Goal: Find specific page/section: Find specific page/section

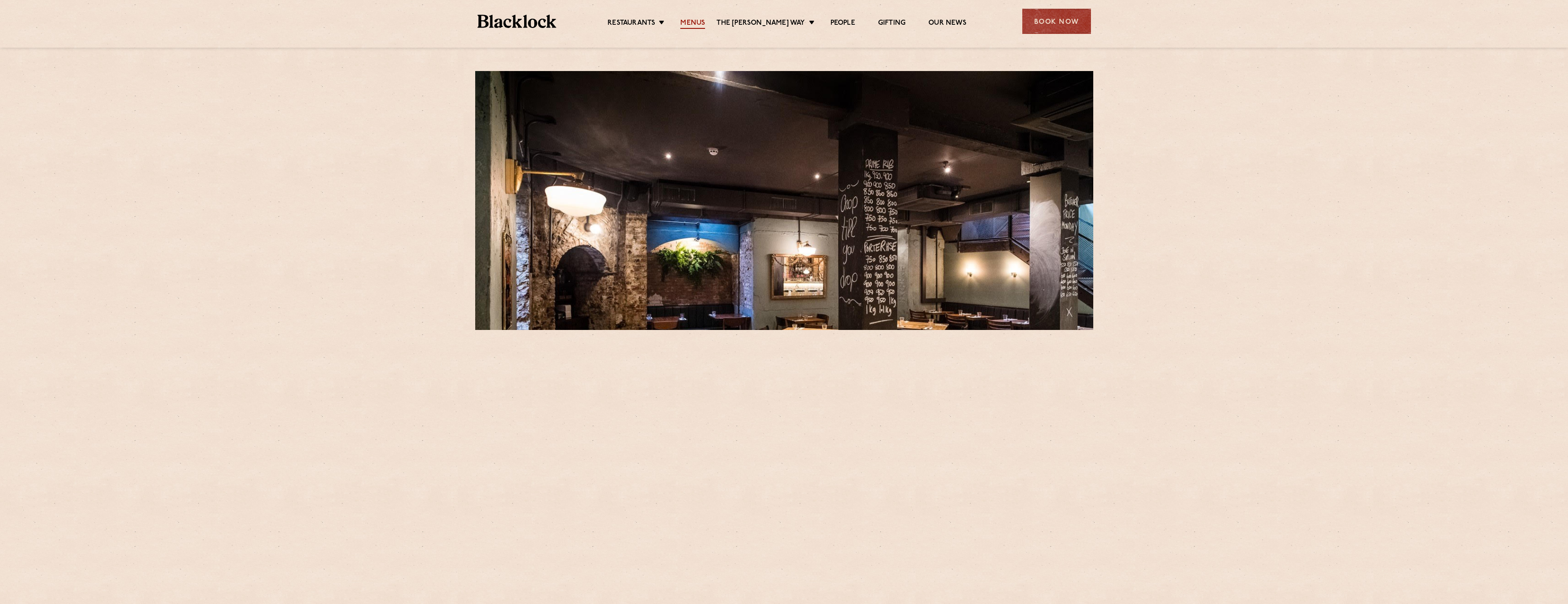
click at [700, 21] on link "Menus" at bounding box center [693, 23] width 25 height 10
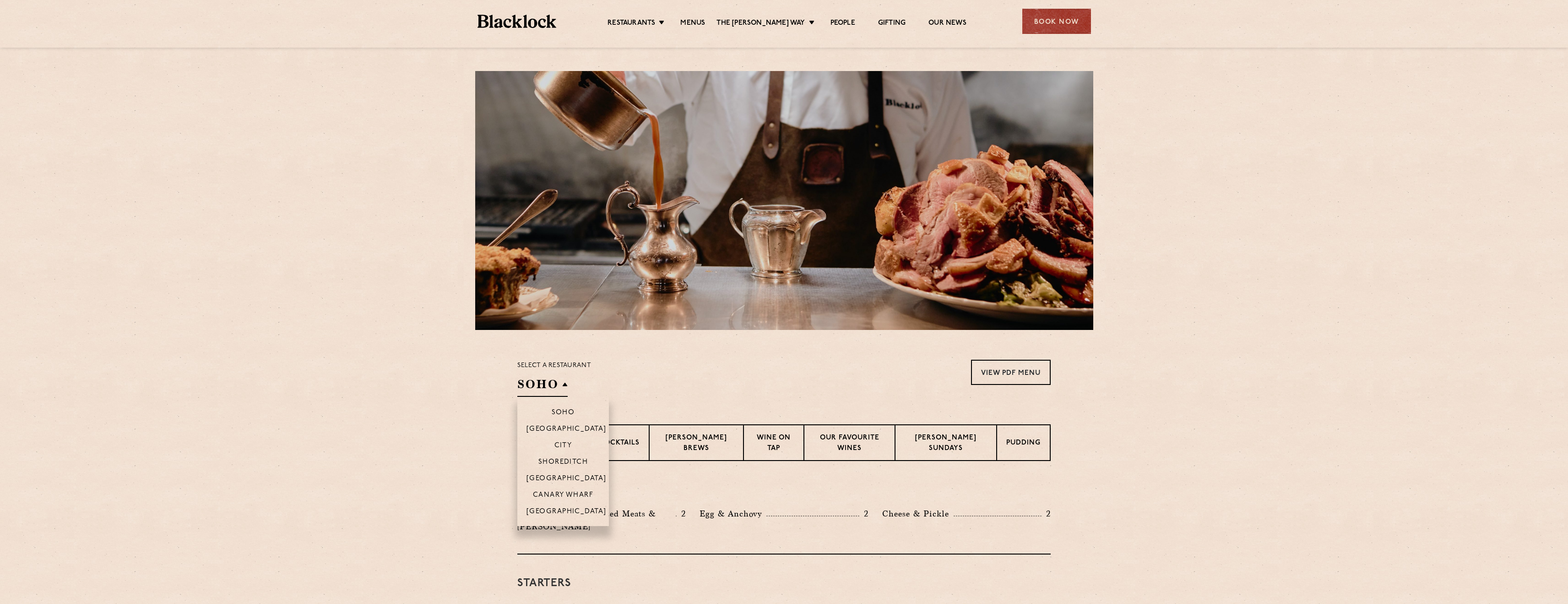
click at [547, 385] on h2 "SOHO" at bounding box center [542, 387] width 50 height 21
click at [561, 446] on p "City" at bounding box center [563, 446] width 18 height 9
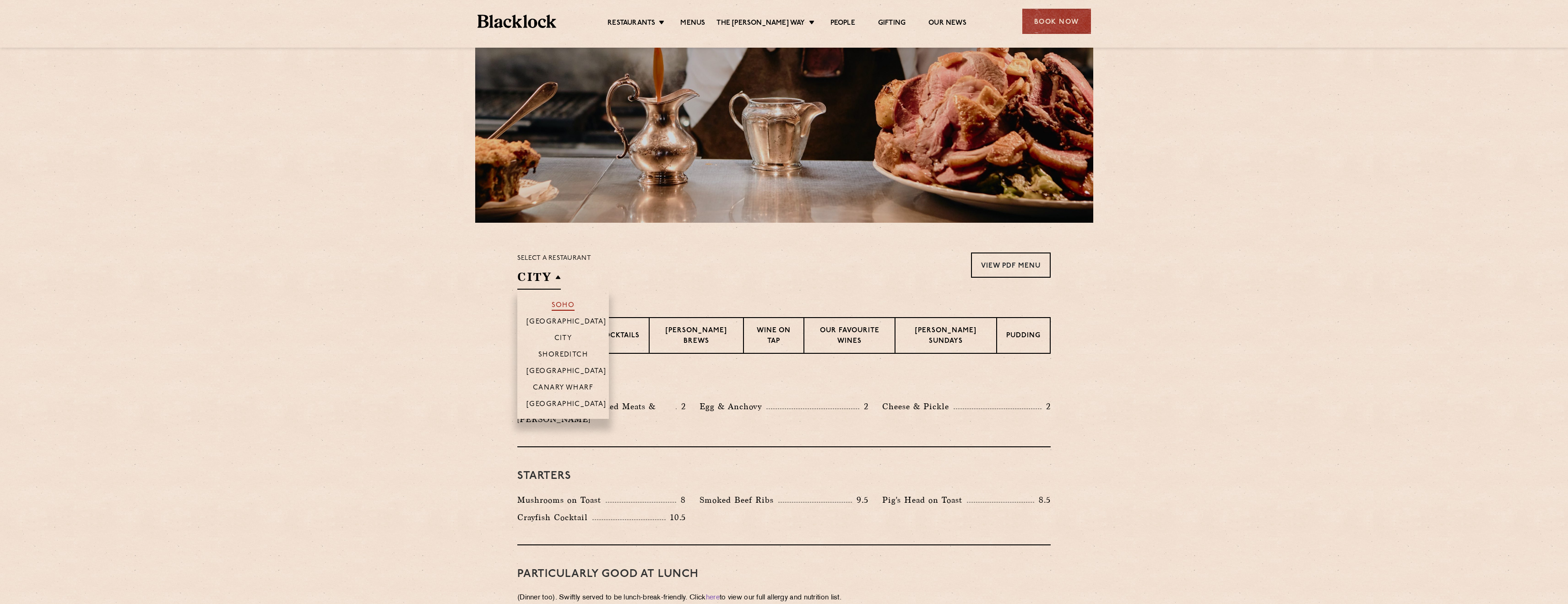
click at [553, 302] on p "Soho" at bounding box center [563, 306] width 23 height 9
click at [554, 275] on h2 "Soho" at bounding box center [542, 279] width 50 height 21
click at [556, 336] on p "City" at bounding box center [563, 339] width 18 height 9
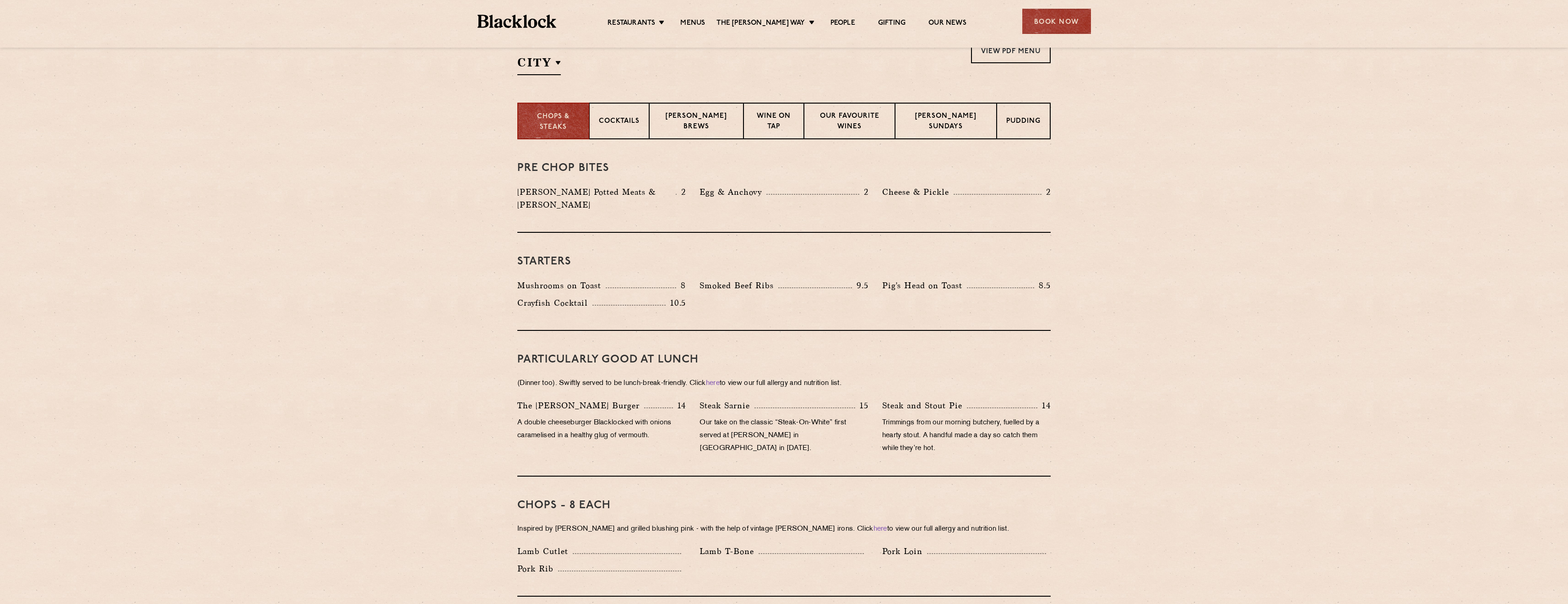
scroll to position [167, 0]
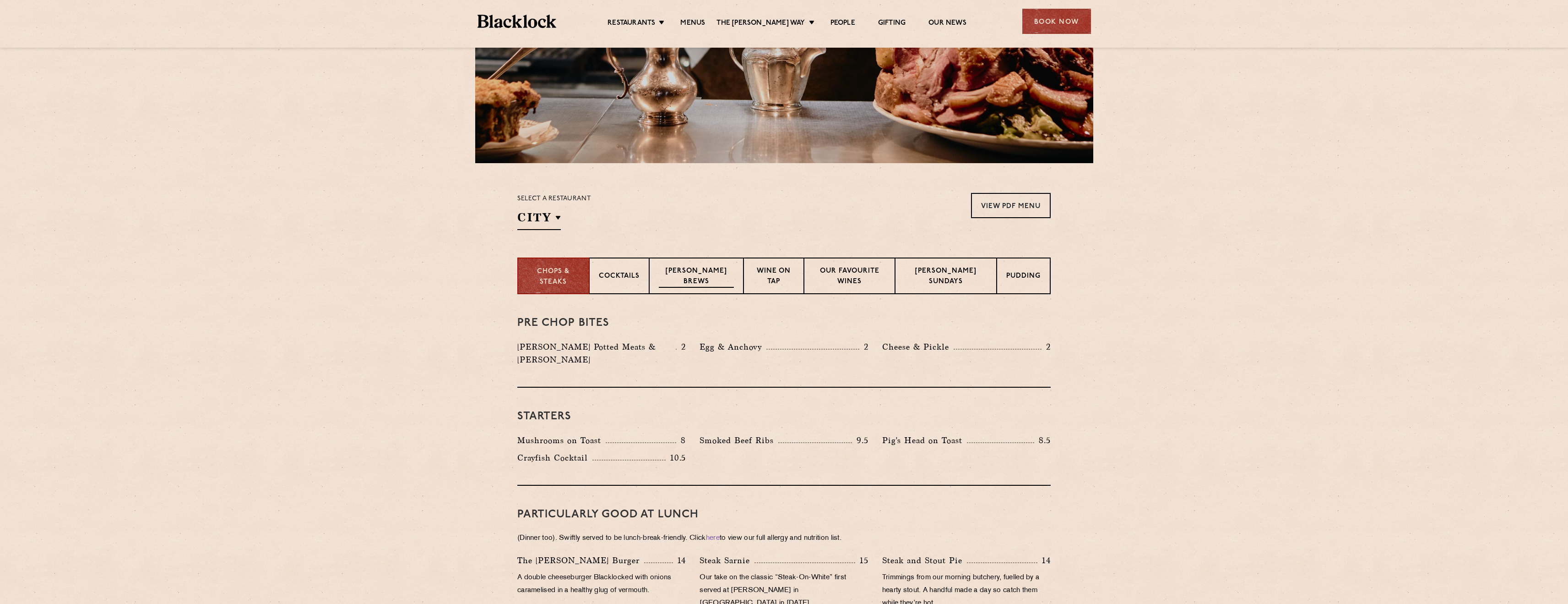
click at [697, 275] on p "Blacklock Brews" at bounding box center [696, 277] width 75 height 22
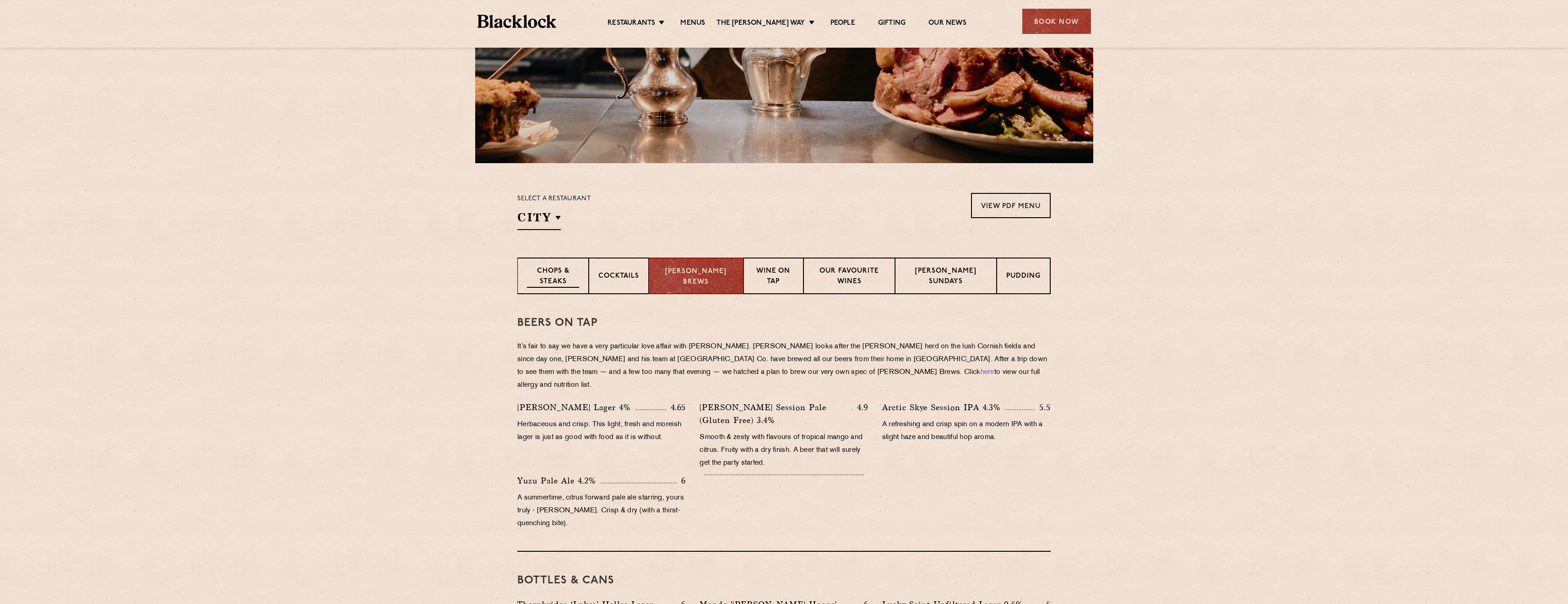
click at [559, 283] on p "Chops & Steaks" at bounding box center [553, 277] width 52 height 22
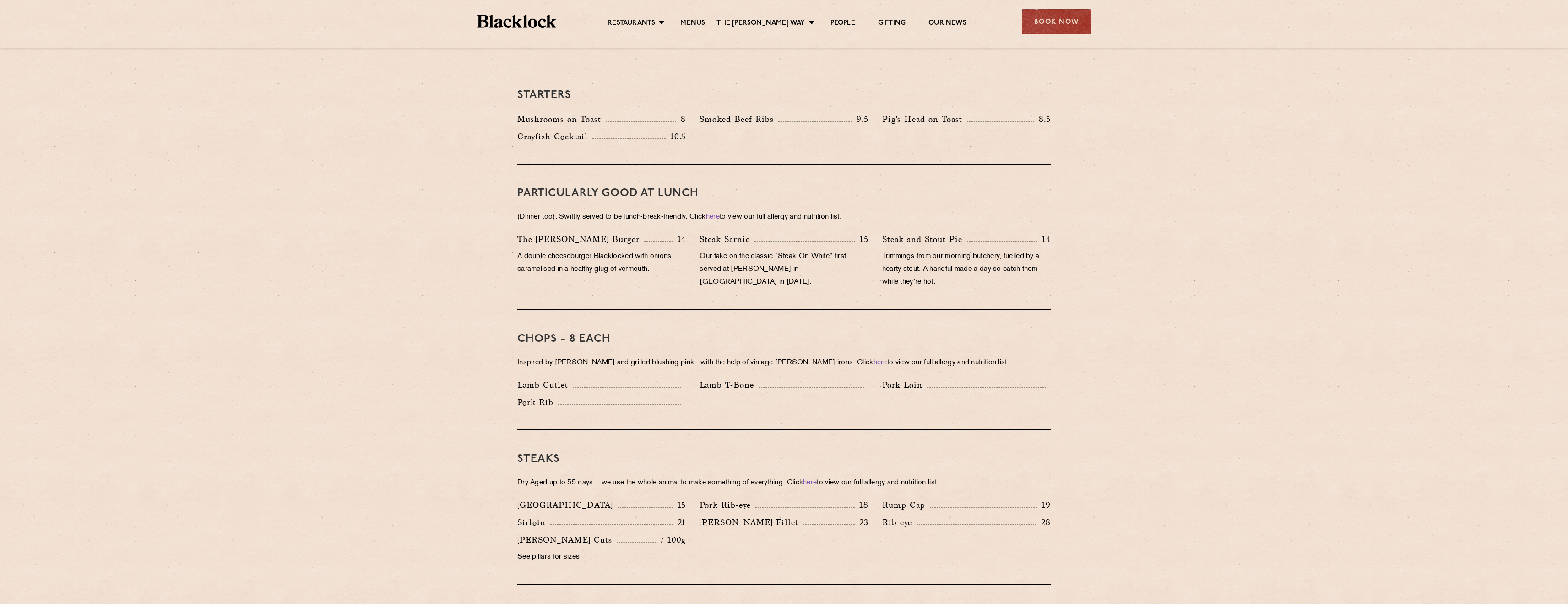
scroll to position [521, 0]
